Goal: Task Accomplishment & Management: Manage account settings

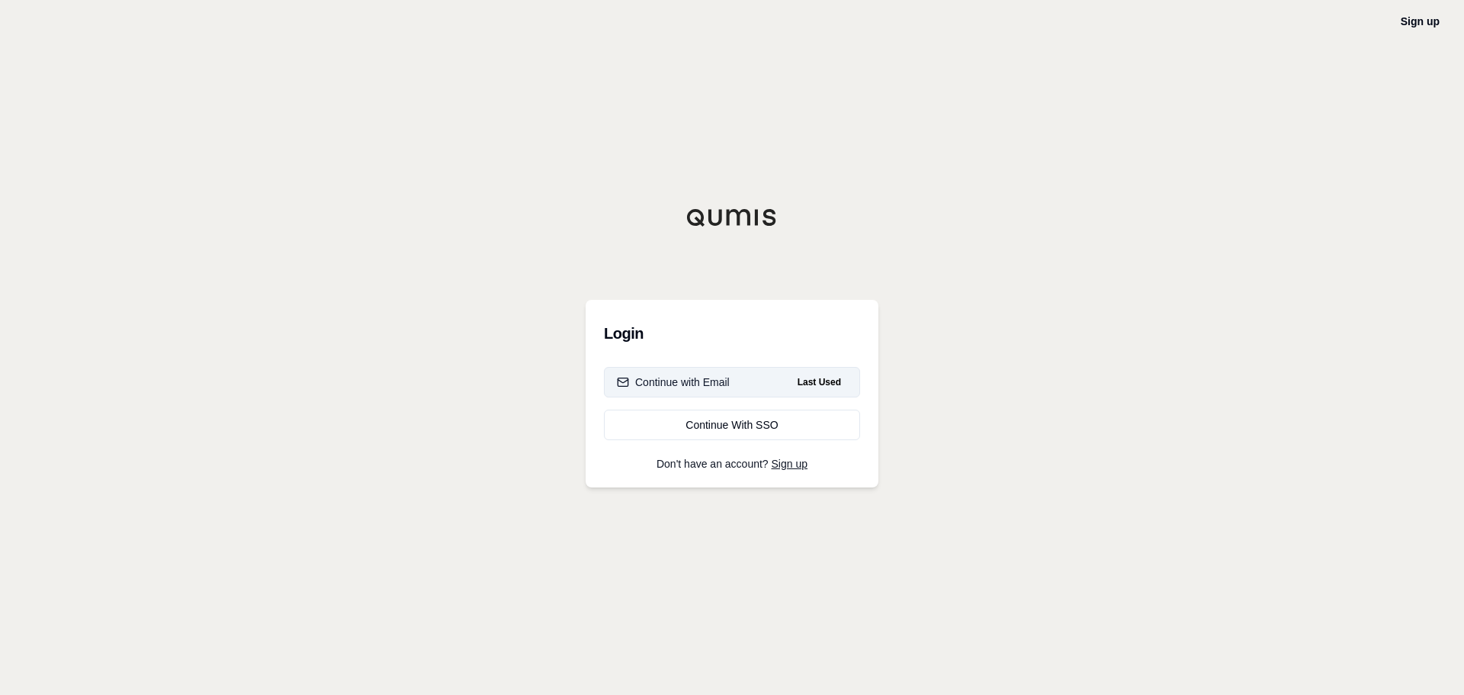
click at [702, 385] on div "Continue with Email" at bounding box center [673, 381] width 113 height 15
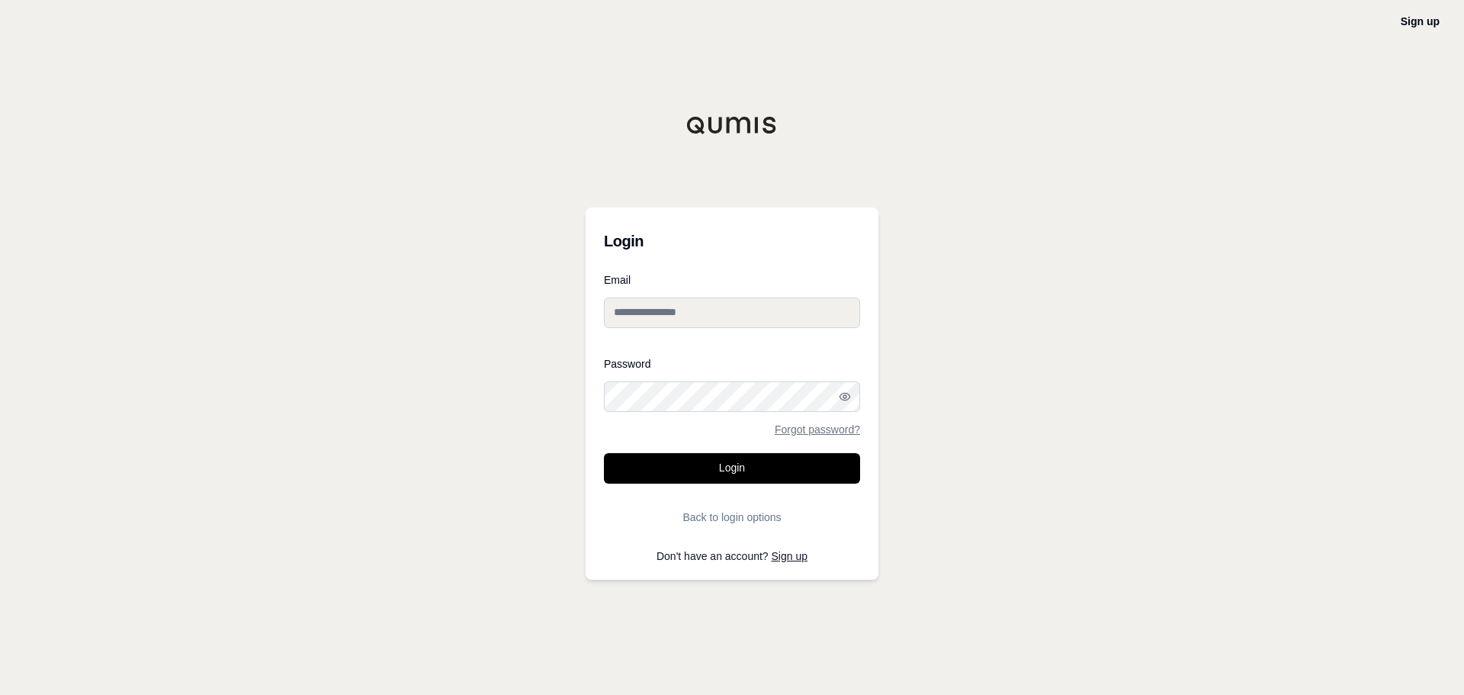
type input "**********"
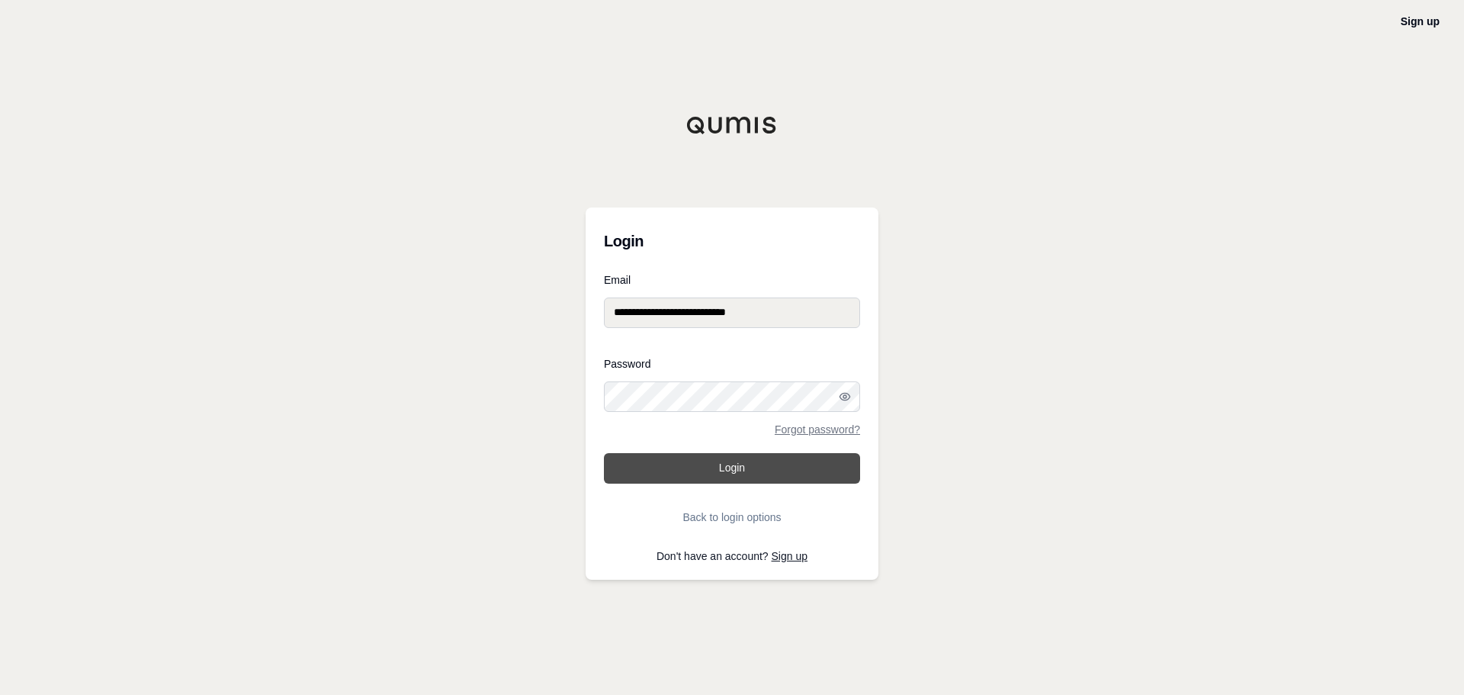
click at [684, 461] on button "Login" at bounding box center [732, 468] width 256 height 30
